Goal: Information Seeking & Learning: Learn about a topic

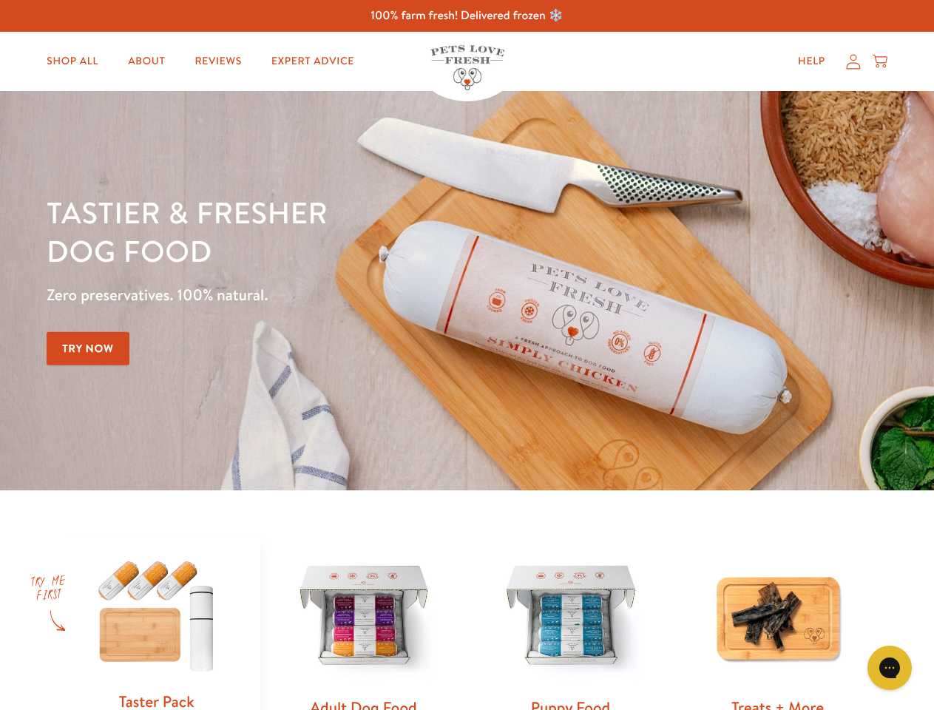
click at [467, 355] on div "Tastier & fresher dog food Zero preservatives. 100% natural. Try Now" at bounding box center [327, 290] width 561 height 195
click at [890, 668] on icon "Gorgias live chat" at bounding box center [890, 668] width 14 height 14
